Goal: Task Accomplishment & Management: Complete application form

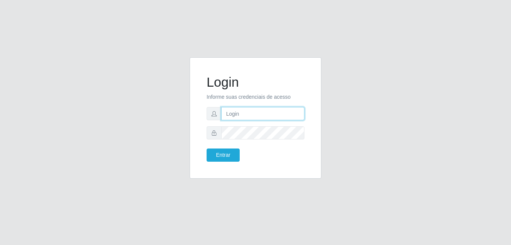
click at [253, 114] on input "text" at bounding box center [262, 113] width 83 height 13
click at [254, 116] on input "thiago" at bounding box center [262, 113] width 83 height 13
type input "t"
click at [264, 112] on input "text" at bounding box center [262, 113] width 83 height 13
click at [243, 116] on input "text" at bounding box center [262, 113] width 83 height 13
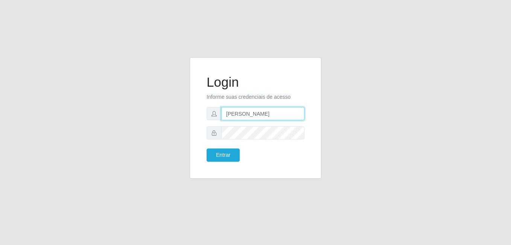
type input "[PERSON_NAME]"
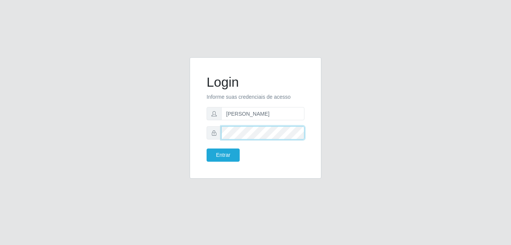
click at [207, 148] on button "Entrar" at bounding box center [223, 154] width 33 height 13
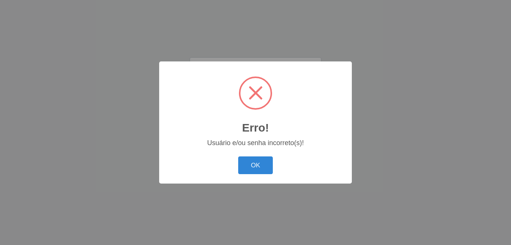
click at [220, 158] on div "OK Cancel" at bounding box center [256, 164] width 178 height 21
click at [245, 159] on button "OK" at bounding box center [255, 165] width 35 height 18
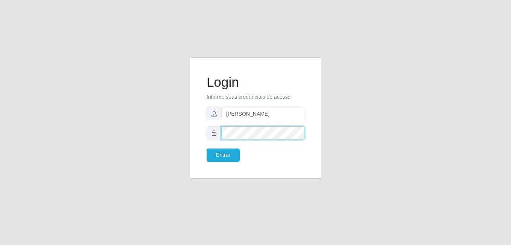
click at [207, 148] on button "Entrar" at bounding box center [223, 154] width 33 height 13
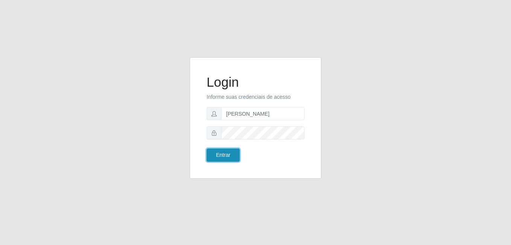
click at [222, 154] on button "Entrar" at bounding box center [223, 154] width 33 height 13
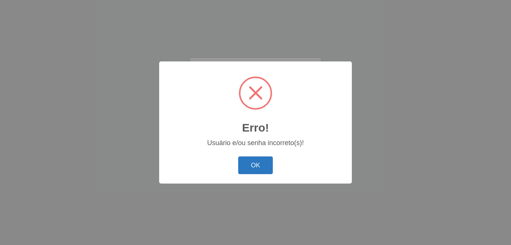
click at [260, 161] on button "OK" at bounding box center [255, 165] width 35 height 18
click at [255, 170] on button "OK" at bounding box center [255, 165] width 35 height 18
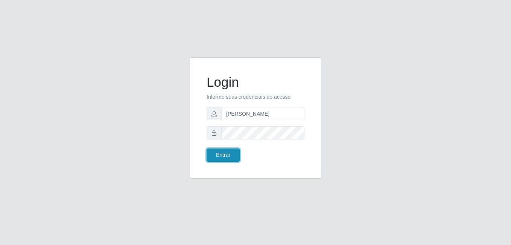
drag, startPoint x: 228, startPoint y: 156, endPoint x: 230, endPoint y: 152, distance: 4.2
click at [229, 156] on button "Entrar" at bounding box center [223, 154] width 33 height 13
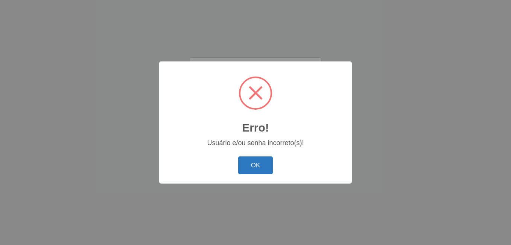
click at [265, 173] on button "OK" at bounding box center [255, 165] width 35 height 18
